Goal: Task Accomplishment & Management: Manage account settings

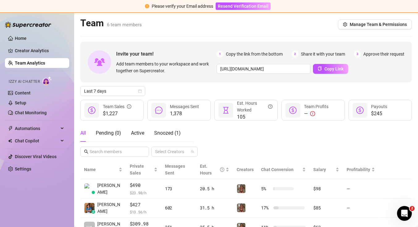
scroll to position [11, 0]
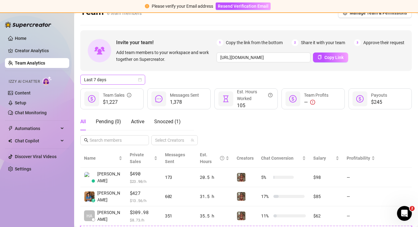
click at [139, 81] on icon "calendar" at bounding box center [139, 79] width 3 height 3
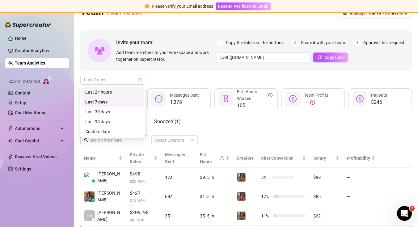
click at [134, 93] on div "Last 24 hours" at bounding box center [112, 92] width 55 height 7
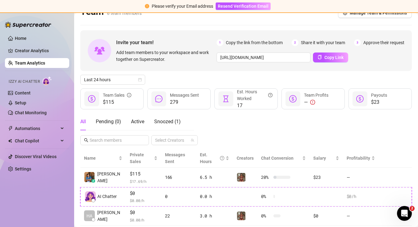
click at [212, 82] on div "Last 24 hours" at bounding box center [245, 80] width 331 height 10
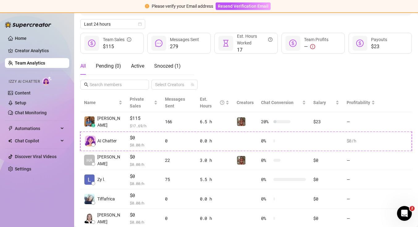
scroll to position [67, 0]
click at [138, 21] on span "Last 24 hours" at bounding box center [112, 24] width 57 height 9
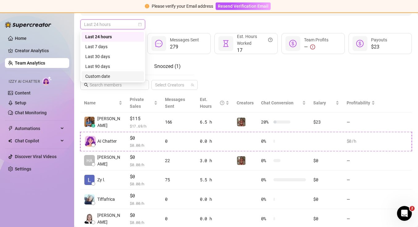
click at [127, 75] on div "Custom date" at bounding box center [112, 76] width 55 height 7
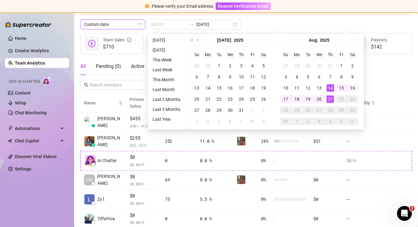
type input "[DATE]"
click at [330, 89] on div "14" at bounding box center [329, 87] width 7 height 7
click at [331, 100] on div "21" at bounding box center [329, 98] width 7 height 7
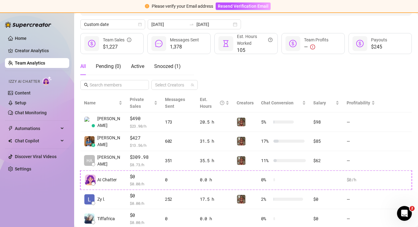
click at [352, 78] on div "All Pending ( 0 ) Active Snoozed ( 1 ) Select Creators" at bounding box center [245, 74] width 331 height 32
click at [246, 73] on div "All Pending ( 0 ) Active Snoozed ( 1 ) Select Creators" at bounding box center [245, 74] width 331 height 32
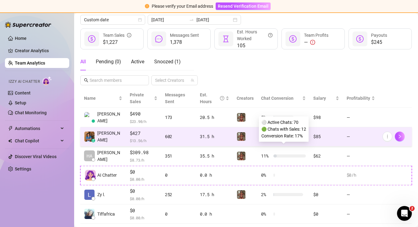
scroll to position [58, 0]
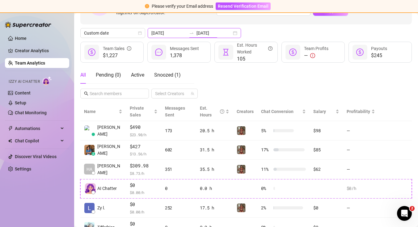
click at [215, 31] on input "[DATE]" at bounding box center [213, 33] width 35 height 7
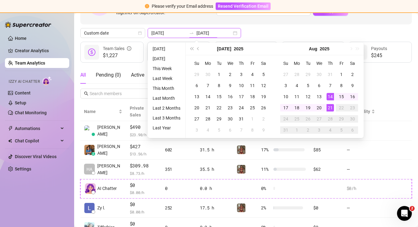
click at [219, 33] on div "[DATE] [DATE]" at bounding box center [194, 33] width 93 height 10
type input "[DATE]"
click at [329, 97] on div "14" at bounding box center [329, 96] width 7 height 7
click at [329, 106] on div "21" at bounding box center [329, 107] width 7 height 7
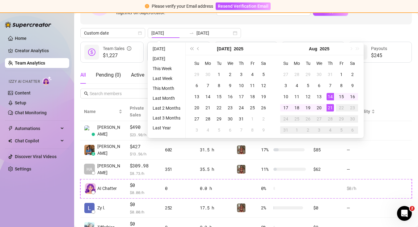
type input "[DATE]"
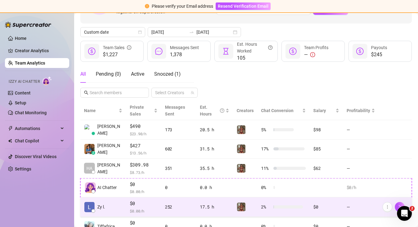
scroll to position [57, 0]
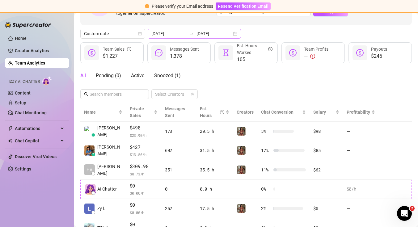
click at [218, 34] on div "[DATE] [DATE]" at bounding box center [194, 34] width 93 height 10
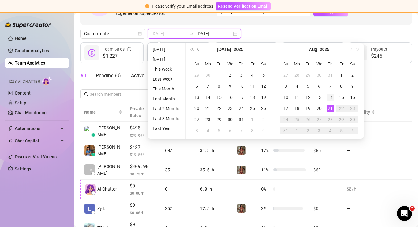
type input "[DATE]"
click at [332, 97] on div "14" at bounding box center [329, 97] width 7 height 7
type input "[DATE]"
click at [340, 96] on div "15" at bounding box center [340, 97] width 7 height 7
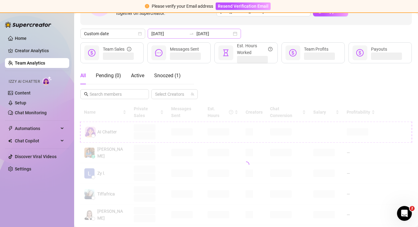
click at [218, 31] on div "[DATE] [DATE]" at bounding box center [194, 34] width 93 height 10
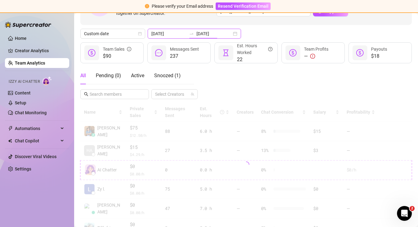
click at [219, 32] on div "[DATE] [DATE]" at bounding box center [194, 34] width 93 height 10
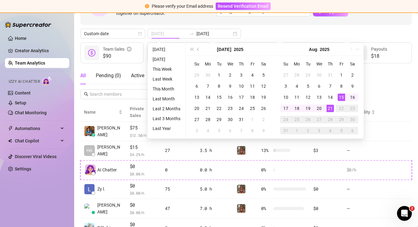
click at [332, 109] on div "21" at bounding box center [329, 108] width 7 height 7
click at [345, 95] on td "15" at bounding box center [340, 97] width 11 height 11
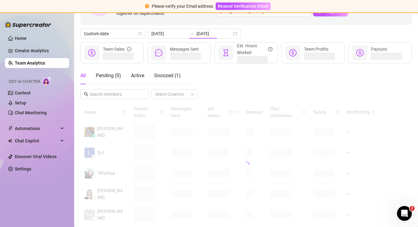
type input "[DATE]"
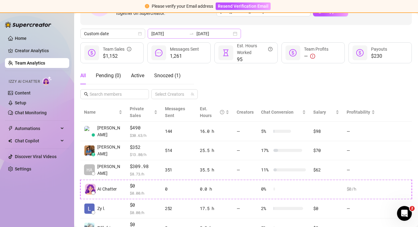
click at [219, 33] on div "[DATE] [DATE]" at bounding box center [194, 34] width 93 height 10
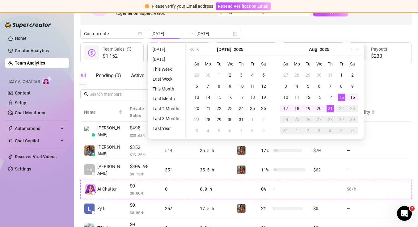
click at [237, 32] on div "Custom date [DATE] [DATE]" at bounding box center [245, 34] width 331 height 10
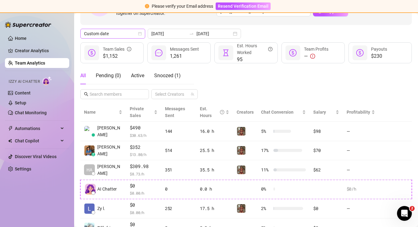
click at [140, 33] on icon "calendar" at bounding box center [140, 34] width 4 height 4
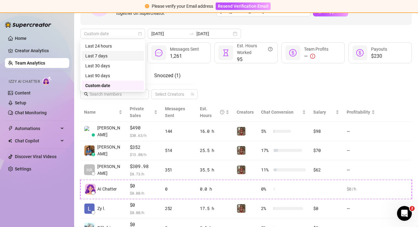
click at [133, 54] on div "Last 7 days" at bounding box center [112, 55] width 55 height 7
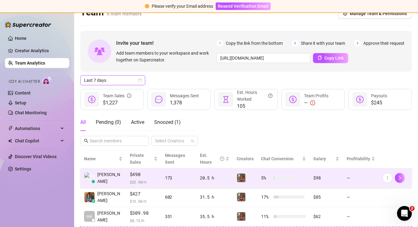
scroll to position [0, 0]
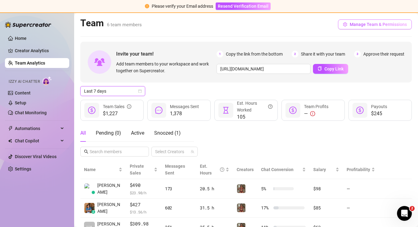
click at [364, 26] on span "Manage Team & Permissions" at bounding box center [377, 24] width 57 height 5
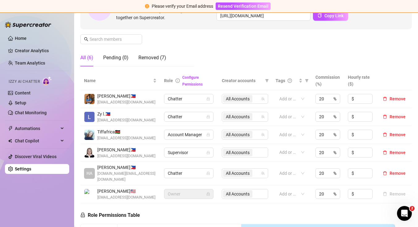
scroll to position [81, 0]
click at [385, 115] on icon "delete" at bounding box center [384, 116] width 4 height 4
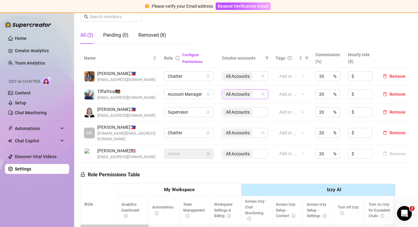
scroll to position [91, 0]
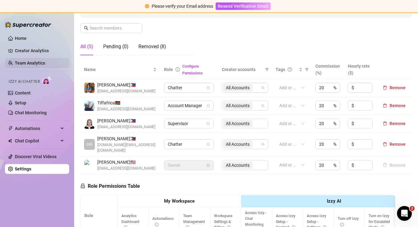
click at [31, 63] on link "Team Analytics" at bounding box center [30, 62] width 30 height 5
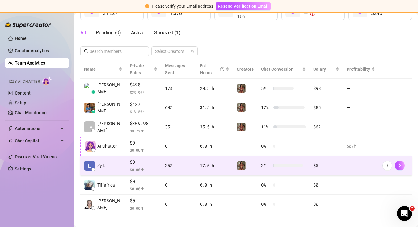
scroll to position [106, 0]
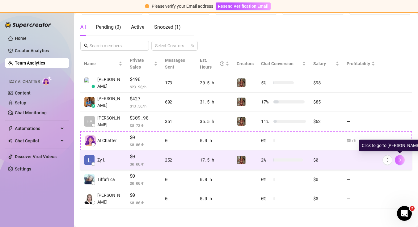
click at [397, 161] on icon "right" at bounding box center [399, 160] width 4 height 4
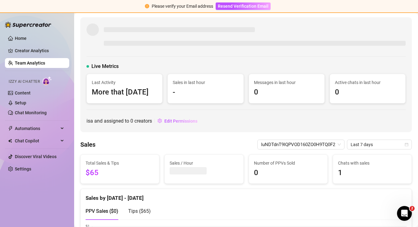
click at [45, 62] on link "Team Analytics" at bounding box center [30, 62] width 30 height 5
click at [49, 53] on link "Creator Analytics" at bounding box center [39, 51] width 49 height 10
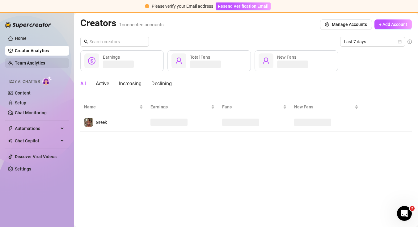
click at [45, 64] on link "Team Analytics" at bounding box center [30, 62] width 30 height 5
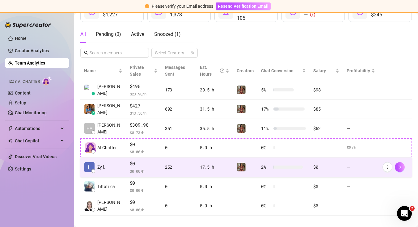
scroll to position [99, 0]
